Goal: Information Seeking & Learning: Find specific fact

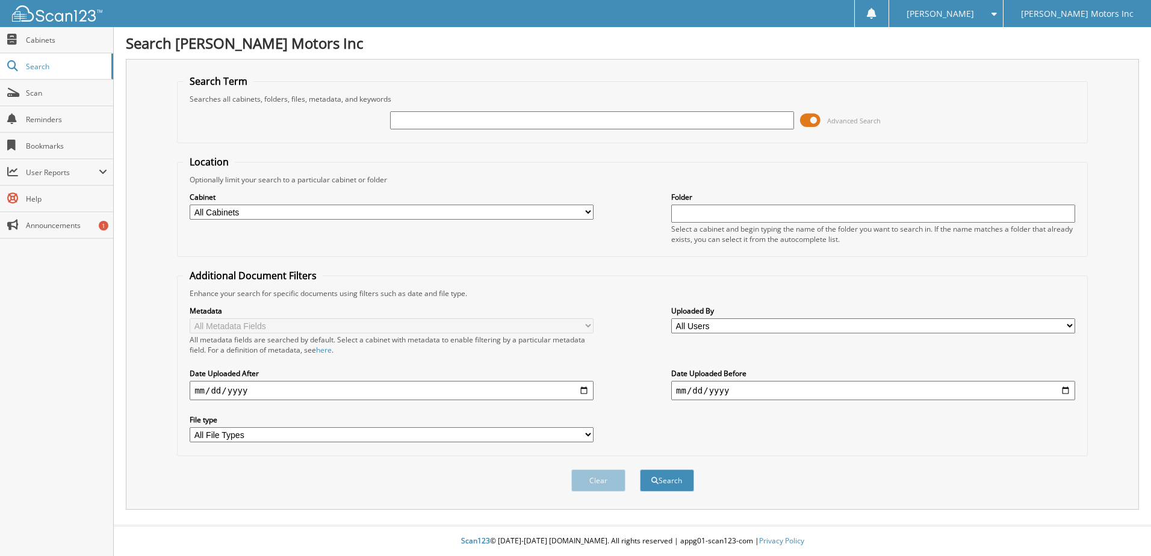
click at [431, 122] on input "text" at bounding box center [592, 120] width 404 height 18
type input "[PERSON_NAME]"
click at [653, 481] on span "submit" at bounding box center [654, 480] width 7 height 7
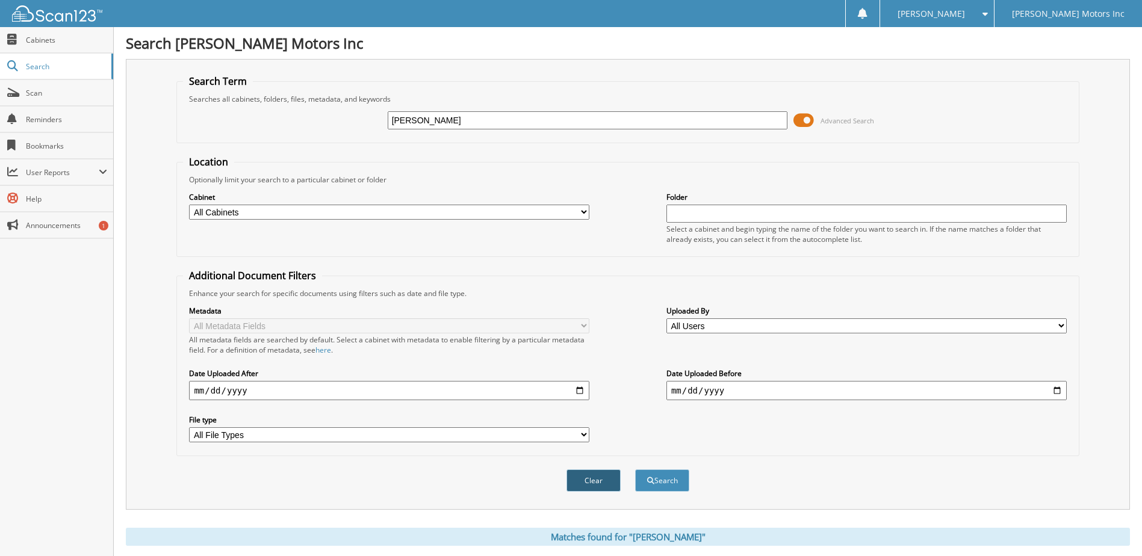
click at [580, 478] on button "Clear" at bounding box center [593, 480] width 54 height 22
